Goal: Information Seeking & Learning: Learn about a topic

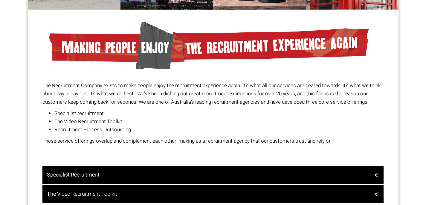
scroll to position [417, 0]
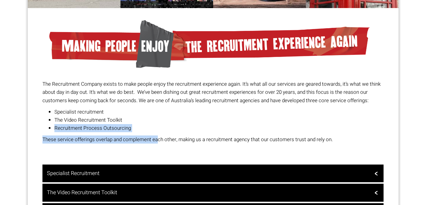
drag, startPoint x: 123, startPoint y: 116, endPoint x: 162, endPoint y: 142, distance: 46.9
click at [162, 142] on div "The Recruitment Company exists to make people enjoy the recruitment experience …" at bounding box center [212, 111] width 341 height 63
click at [162, 142] on p "These service offerings overlap and complement each other, making us a recruitm…" at bounding box center [212, 139] width 341 height 8
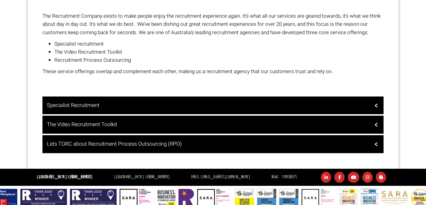
scroll to position [492, 0]
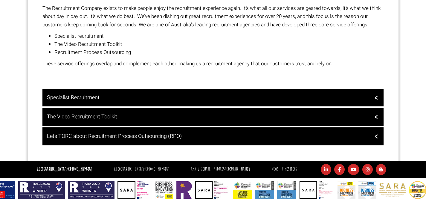
click at [74, 106] on div "Specialist Recruitment Specialist recruitment is our bread and butter, it’s wha…" at bounding box center [212, 117] width 341 height 57
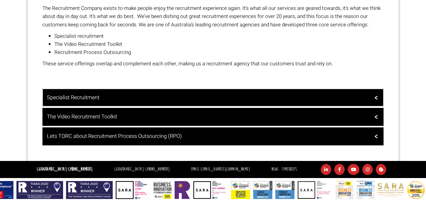
click at [81, 99] on h3 "Specialist Recruitment" at bounding box center [212, 98] width 331 height 6
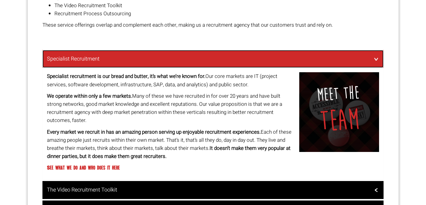
scroll to position [533, 0]
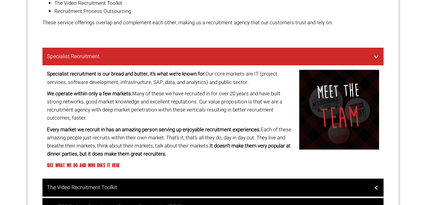
drag, startPoint x: 70, startPoint y: 77, endPoint x: 148, endPoint y: 122, distance: 89.9
click at [148, 122] on div "Specialist recruitment is our bread and butter, it’s what we’re known for. Our …" at bounding box center [171, 121] width 253 height 103
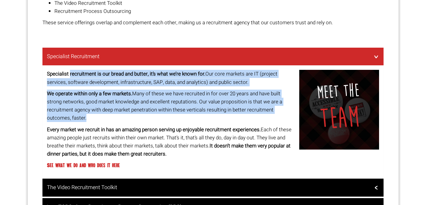
click at [148, 122] on div "Specialist recruitment is our bread and butter, it’s what we’re known for. Our …" at bounding box center [171, 121] width 253 height 103
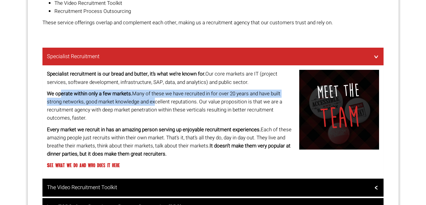
drag, startPoint x: 60, startPoint y: 95, endPoint x: 151, endPoint y: 106, distance: 91.9
click at [151, 106] on p "We operate within only a few markets. Many of these we have recruited in for ov…" at bounding box center [171, 105] width 248 height 33
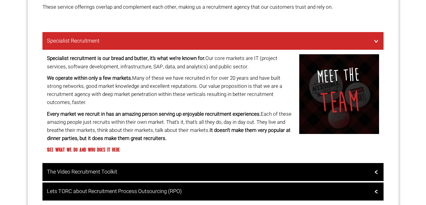
scroll to position [549, 0]
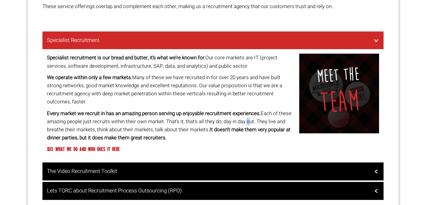
click at [247, 121] on p "Every market we recruit in has an amazing person serving up enjoyable recruitme…" at bounding box center [171, 125] width 248 height 33
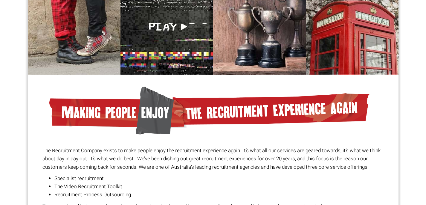
scroll to position [0, 0]
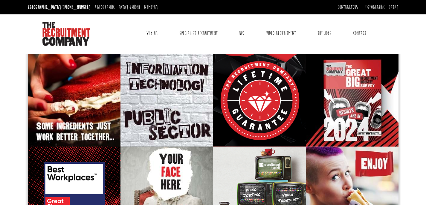
click at [153, 30] on link "Why Us" at bounding box center [152, 33] width 20 height 15
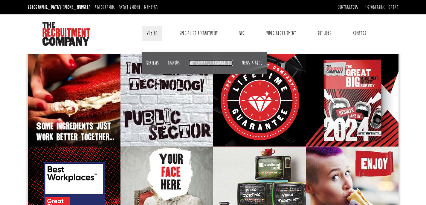
click at [221, 63] on link "Why contract through us?" at bounding box center [211, 63] width 44 height 7
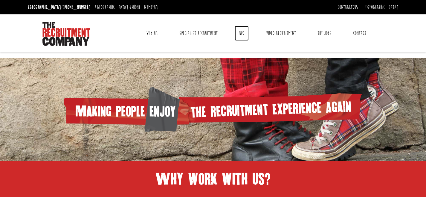
click at [244, 35] on link "RPO" at bounding box center [242, 33] width 14 height 15
